Goal: Task Accomplishment & Management: Use online tool/utility

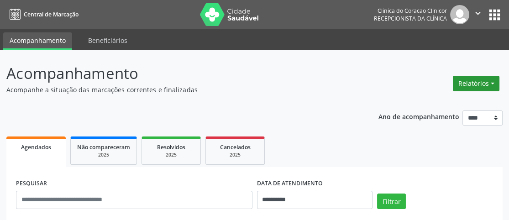
click at [479, 83] on button "Relatórios" at bounding box center [476, 84] width 47 height 16
click at [466, 81] on button "Relatórios" at bounding box center [476, 84] width 47 height 16
click at [473, 84] on button "Relatórios" at bounding box center [476, 84] width 47 height 16
click at [447, 103] on link "Agendamentos" at bounding box center [451, 102] width 98 height 13
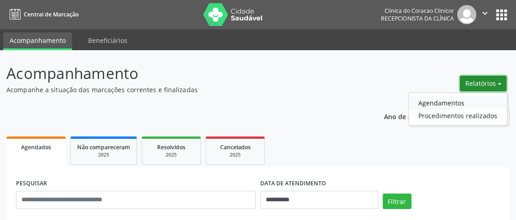
select select "*"
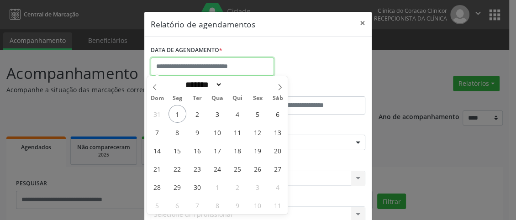
click at [229, 66] on input "text" at bounding box center [212, 67] width 123 height 18
click at [182, 111] on span "1" at bounding box center [178, 114] width 18 height 18
type input "**********"
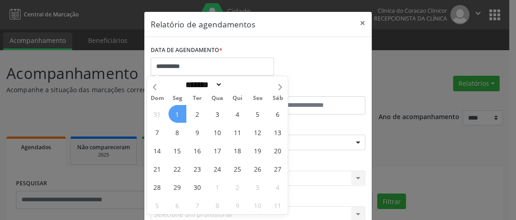
click at [182, 111] on span "1" at bounding box center [178, 114] width 18 height 18
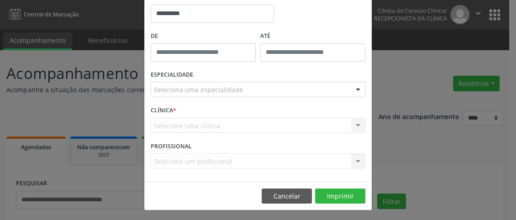
scroll to position [54, 0]
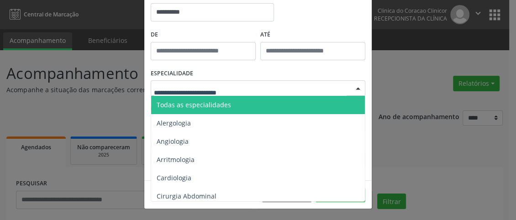
click at [237, 81] on div at bounding box center [258, 88] width 215 height 16
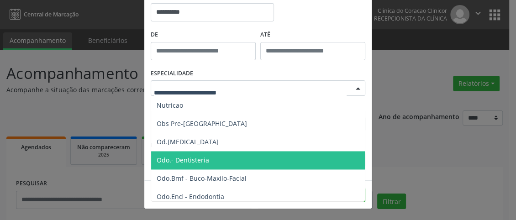
scroll to position [822, 0]
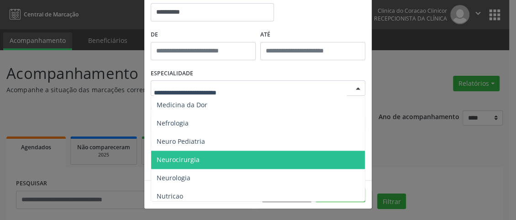
click at [191, 160] on span "Neurocirurgia" at bounding box center [178, 159] width 43 height 9
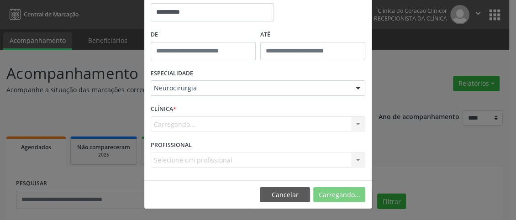
click at [219, 158] on div "Selecione um profissional Nenhum resultado encontrado para: " " Não há nenhuma …" at bounding box center [258, 160] width 215 height 16
click at [215, 130] on div "Carregando... Nenhum resultado encontrado para: " " Não há nenhuma opção para s…" at bounding box center [258, 124] width 215 height 16
click at [206, 132] on div "CLÍNICA * [GEOGRAPHIC_DATA]... Nenhum resultado encontrado para: " " Não há nen…" at bounding box center [257, 120] width 219 height 36
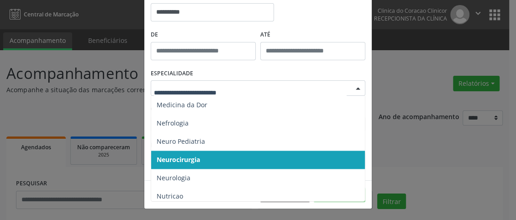
click at [186, 155] on span "Neurocirurgia" at bounding box center [178, 159] width 43 height 9
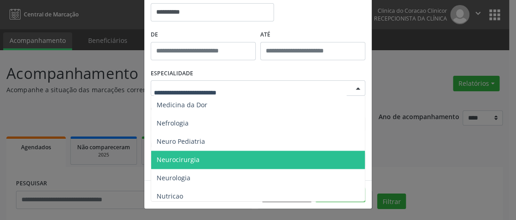
click at [185, 153] on span "Neurocirurgia" at bounding box center [258, 160] width 215 height 18
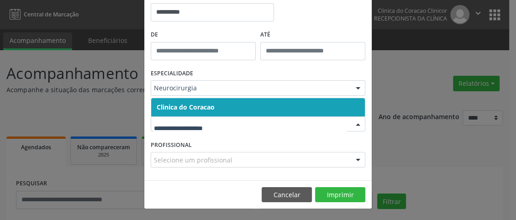
click at [215, 106] on span "Clinica do Coracao" at bounding box center [258, 107] width 214 height 18
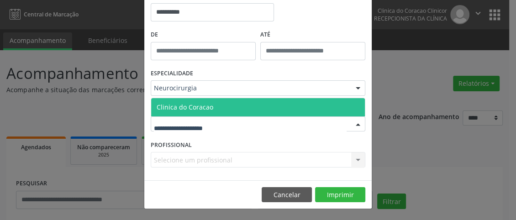
click at [214, 110] on span "Clinica do Coracao" at bounding box center [258, 107] width 214 height 18
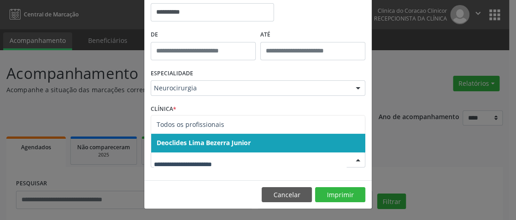
click at [235, 142] on span "Deoclides Lima Bezerra Junior" at bounding box center [204, 142] width 94 height 9
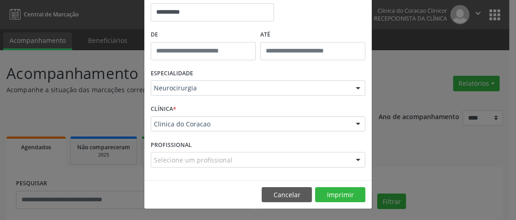
click at [246, 161] on div "Selecione um profissional" at bounding box center [258, 160] width 215 height 16
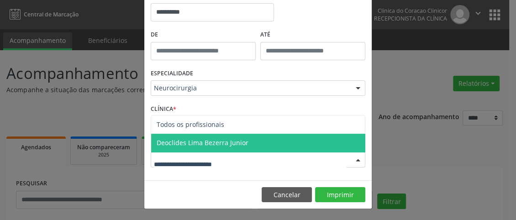
click at [244, 143] on span "Deoclides Lima Bezerra Junior" at bounding box center [258, 143] width 214 height 18
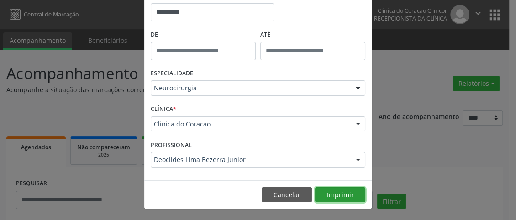
click at [328, 192] on button "Imprimir" at bounding box center [340, 195] width 50 height 16
